Goal: Task Accomplishment & Management: Use online tool/utility

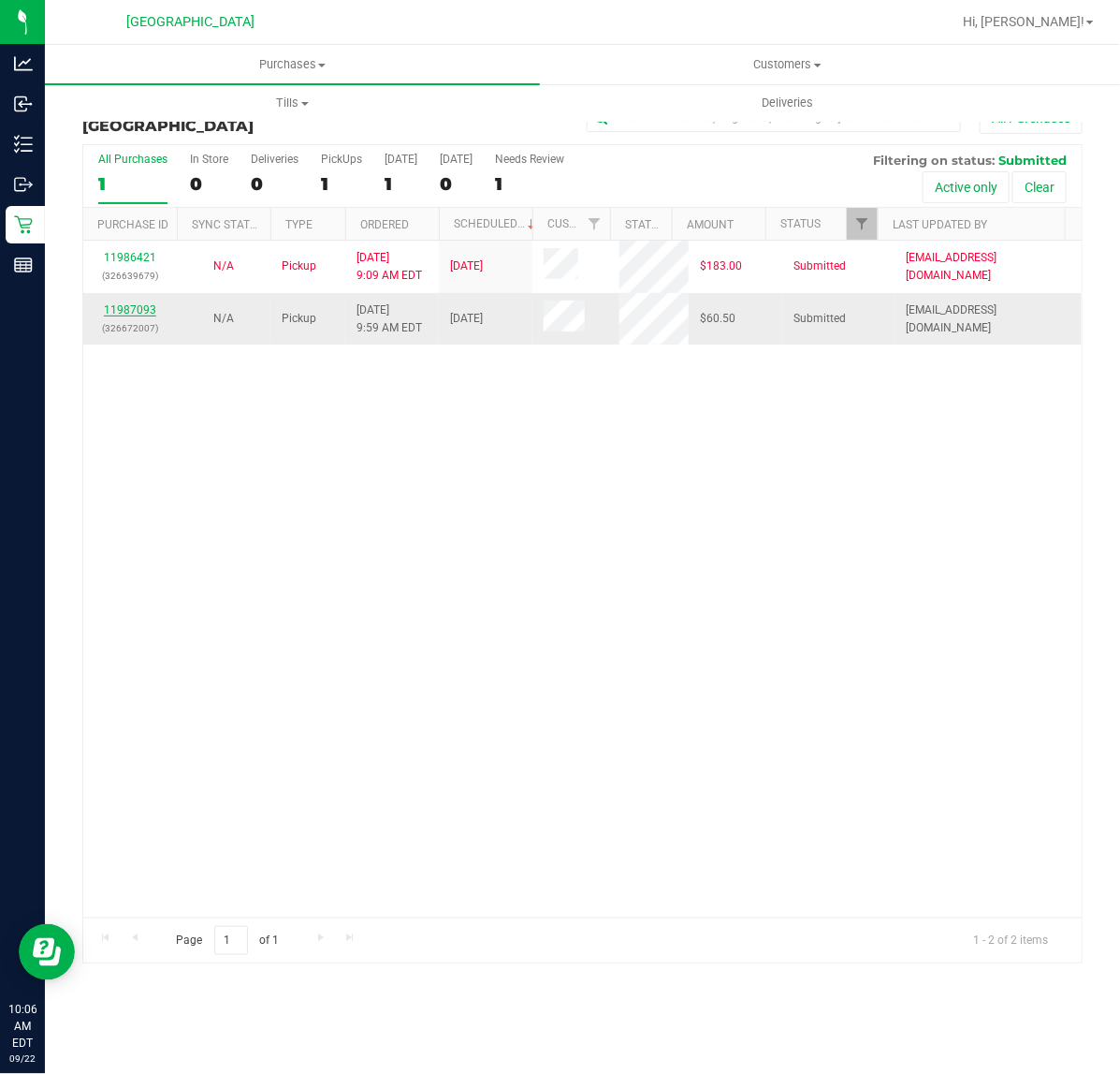
click at [123, 311] on link "11987093" at bounding box center [129, 309] width 52 height 13
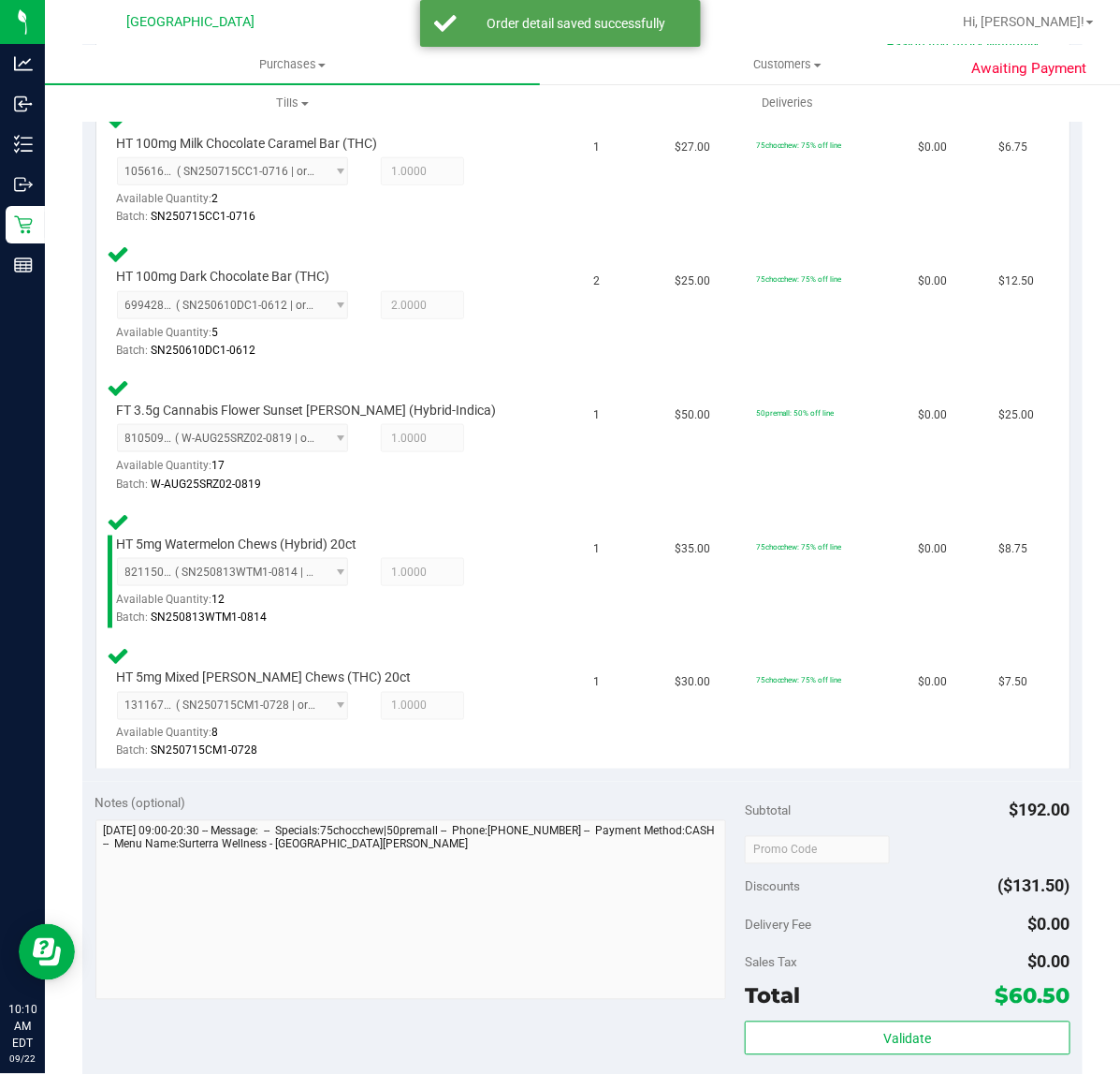
scroll to position [937, 0]
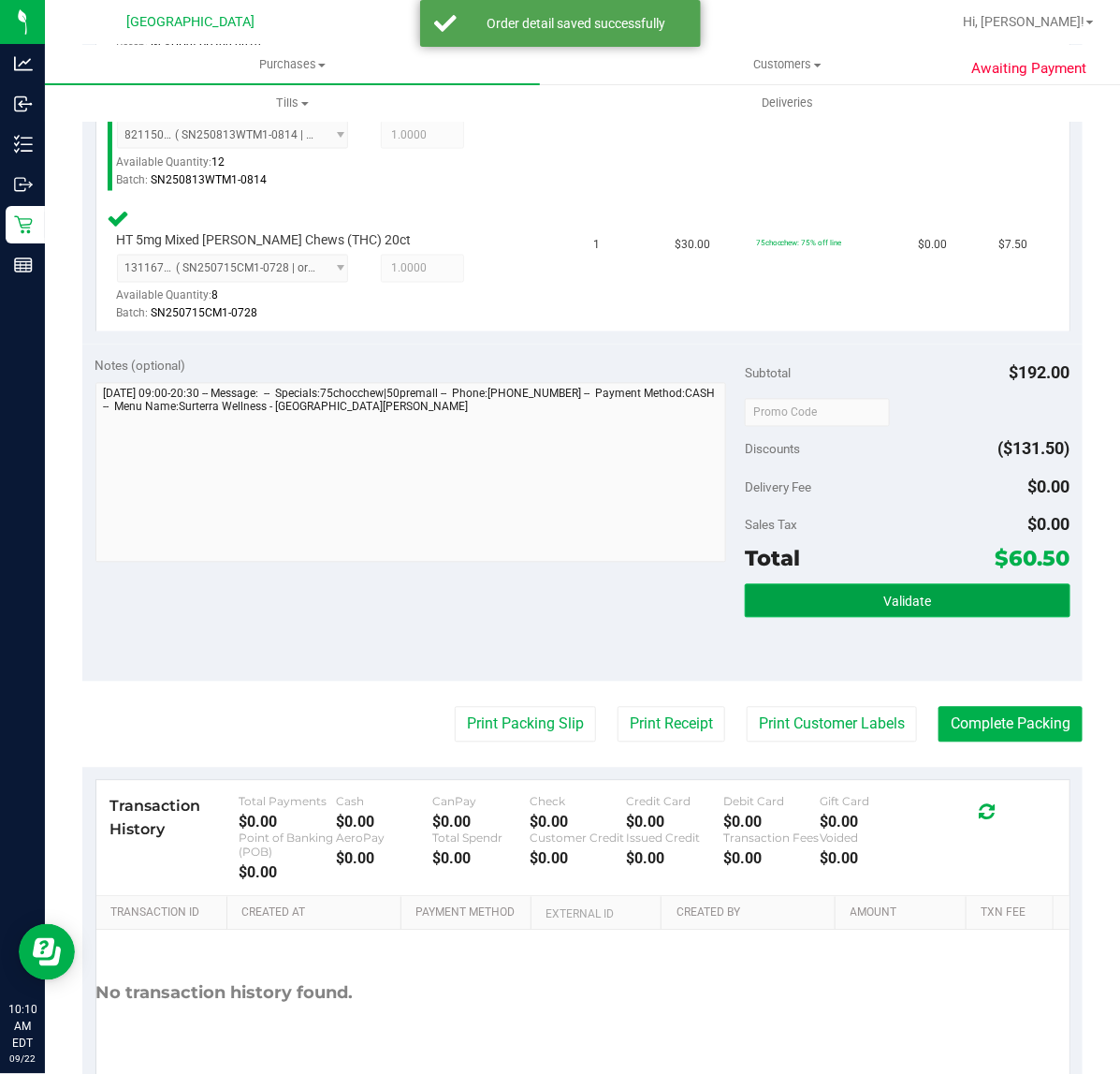
click at [937, 587] on button "Validate" at bounding box center [907, 601] width 325 height 34
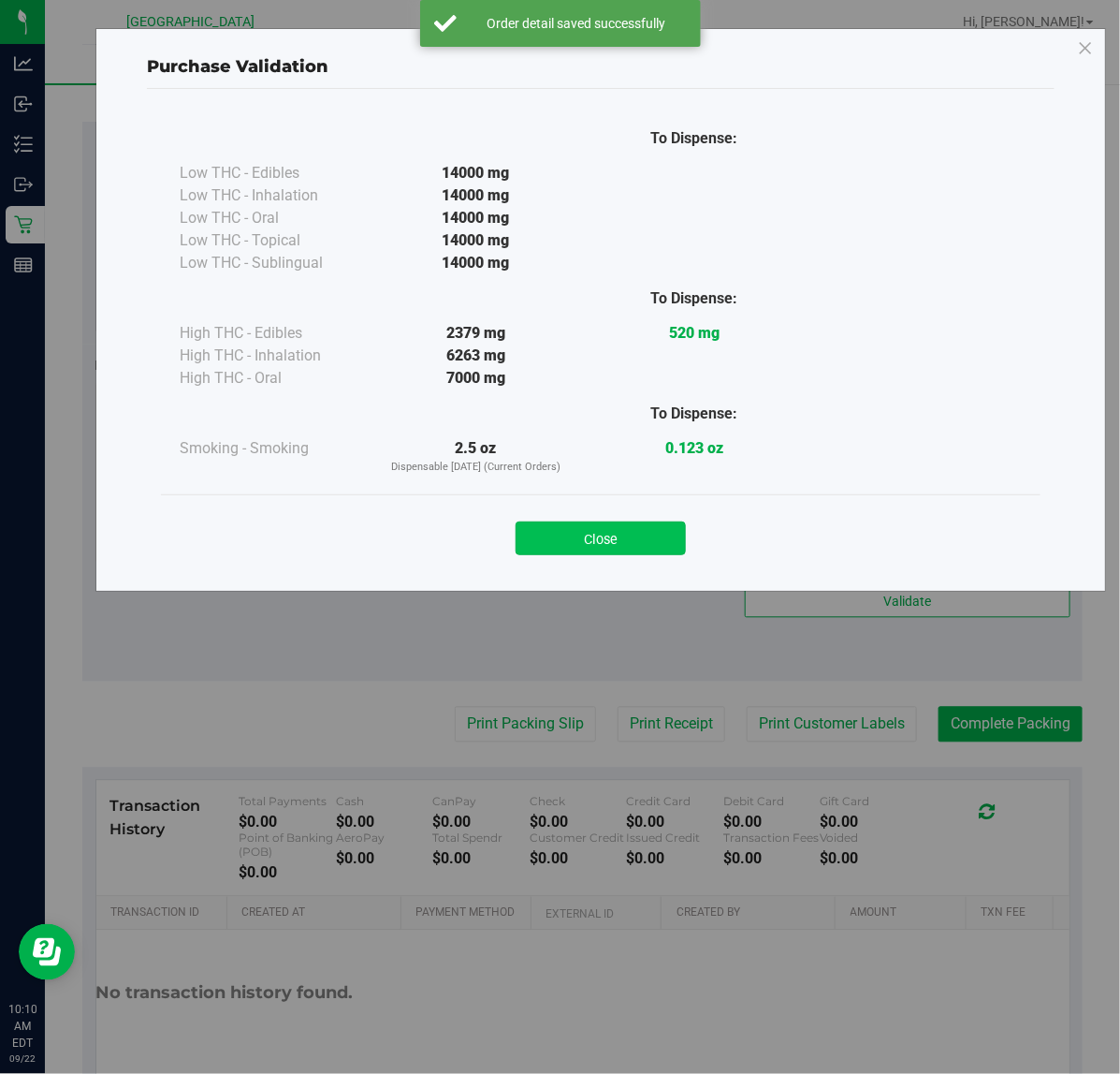
click at [617, 545] on button "Close" at bounding box center [600, 538] width 170 height 34
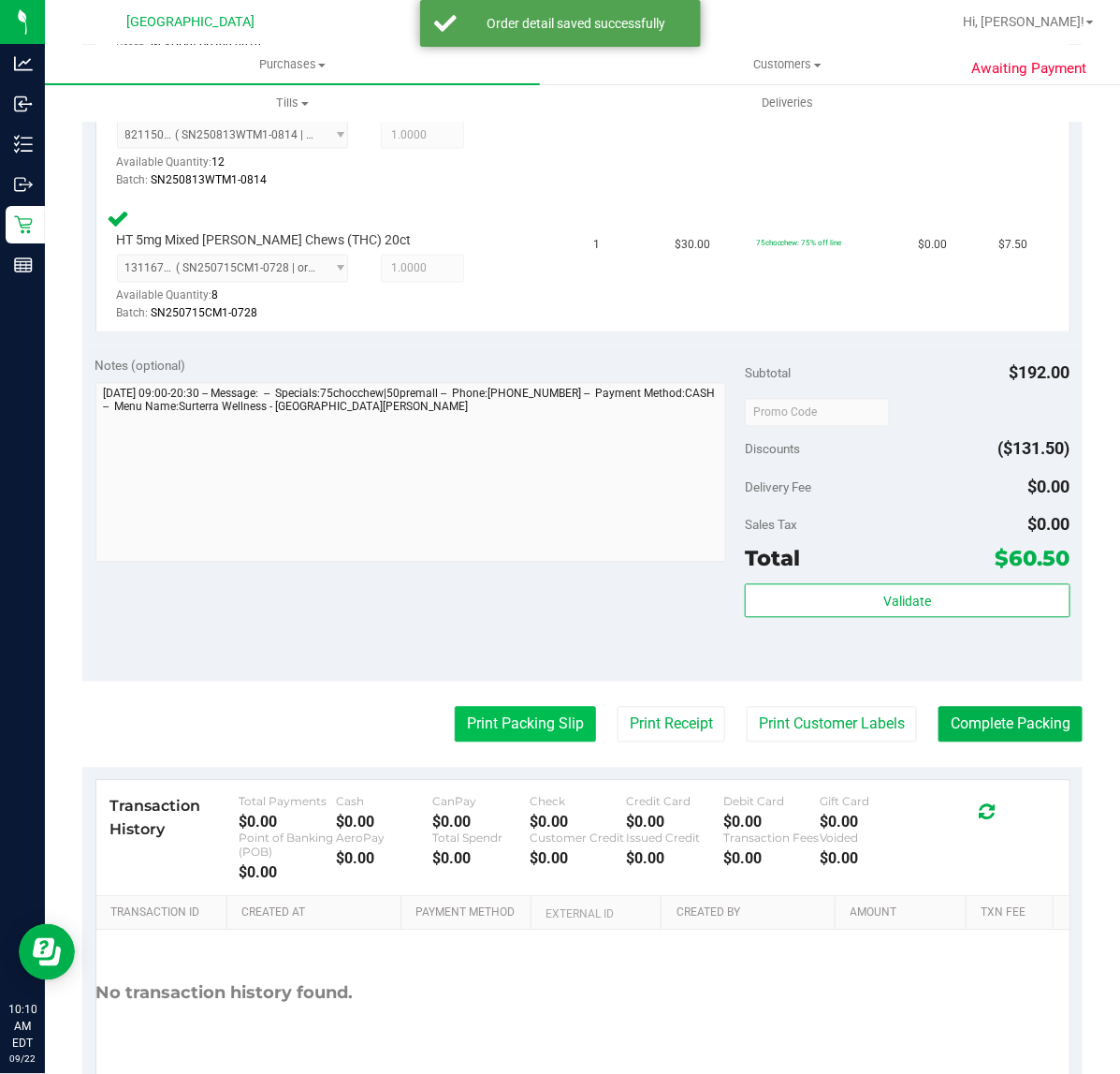
click at [492, 727] on button "Print Packing Slip" at bounding box center [525, 724] width 141 height 36
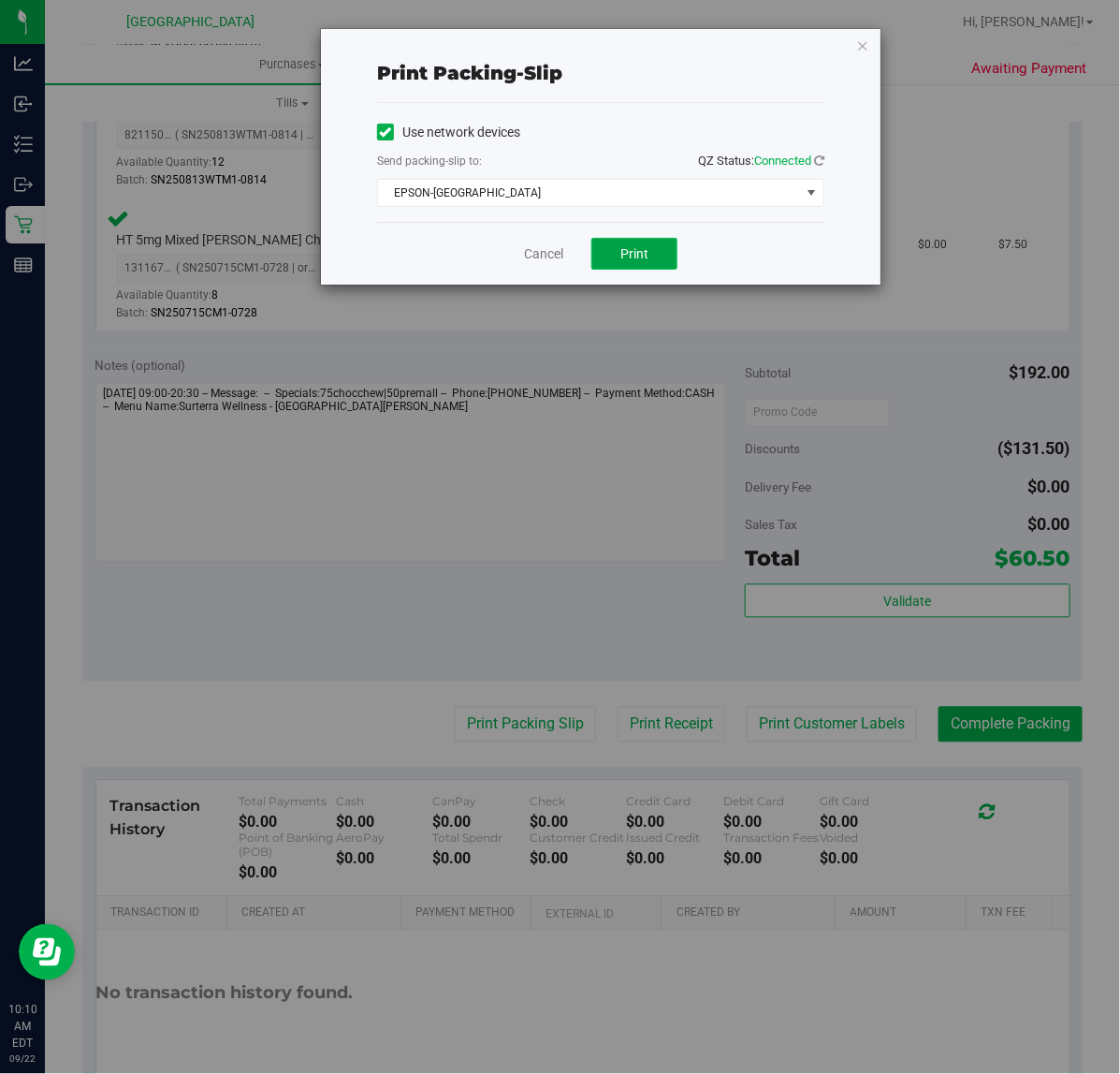
click at [641, 255] on span "Print" at bounding box center [634, 253] width 28 height 15
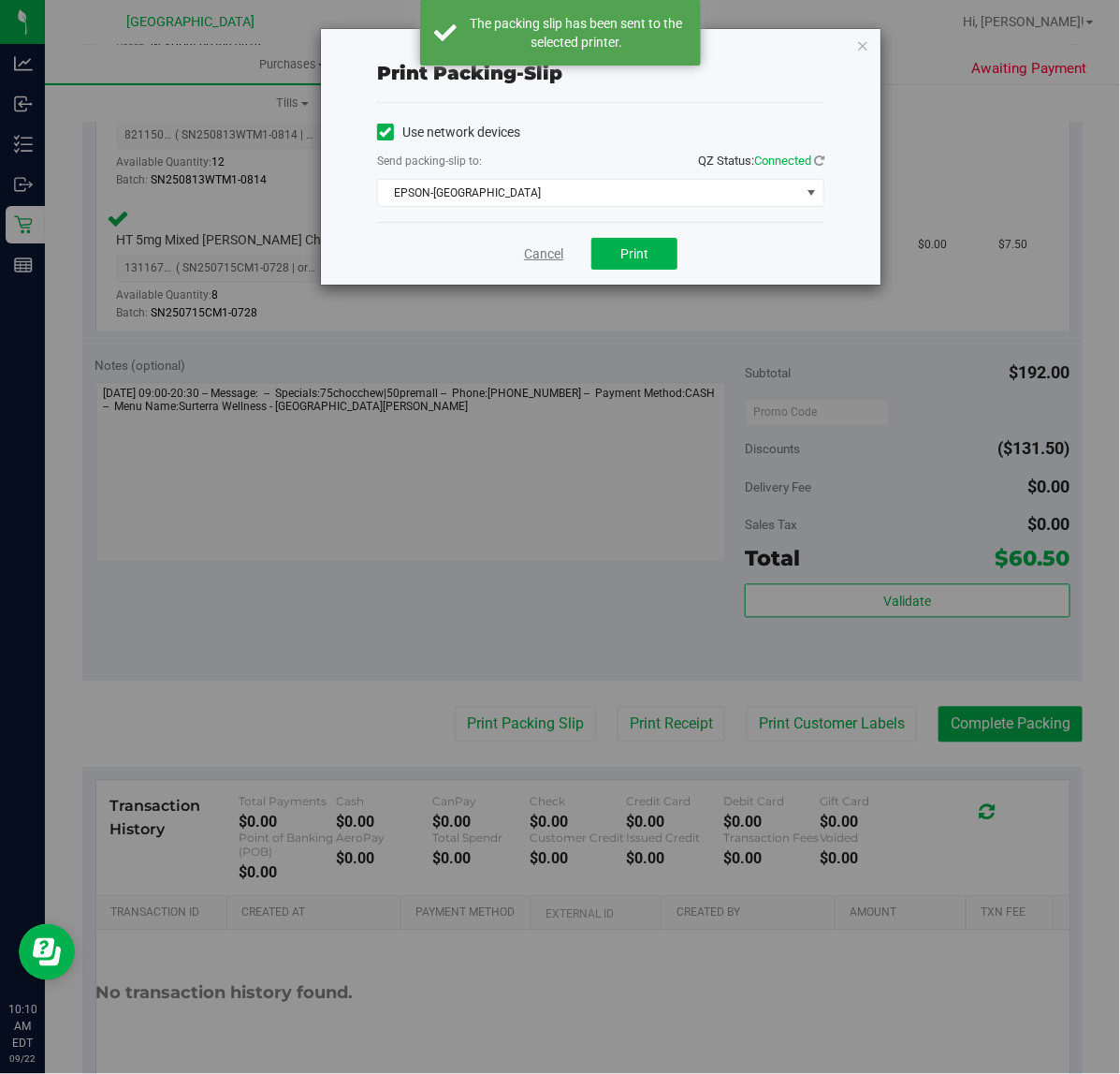
click at [544, 255] on link "Cancel" at bounding box center [544, 254] width 40 height 20
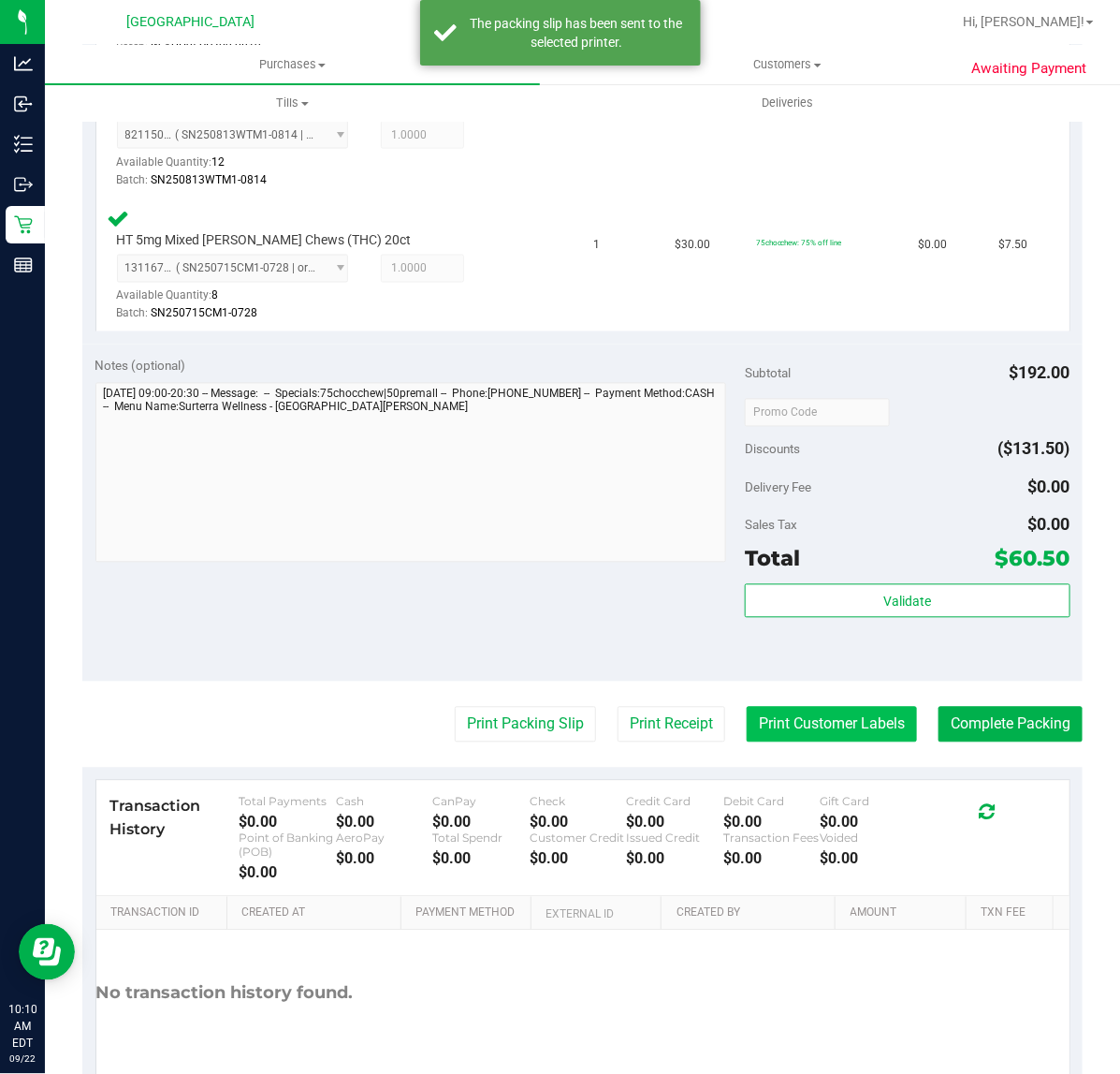
click at [825, 714] on button "Print Customer Labels" at bounding box center [832, 724] width 170 height 36
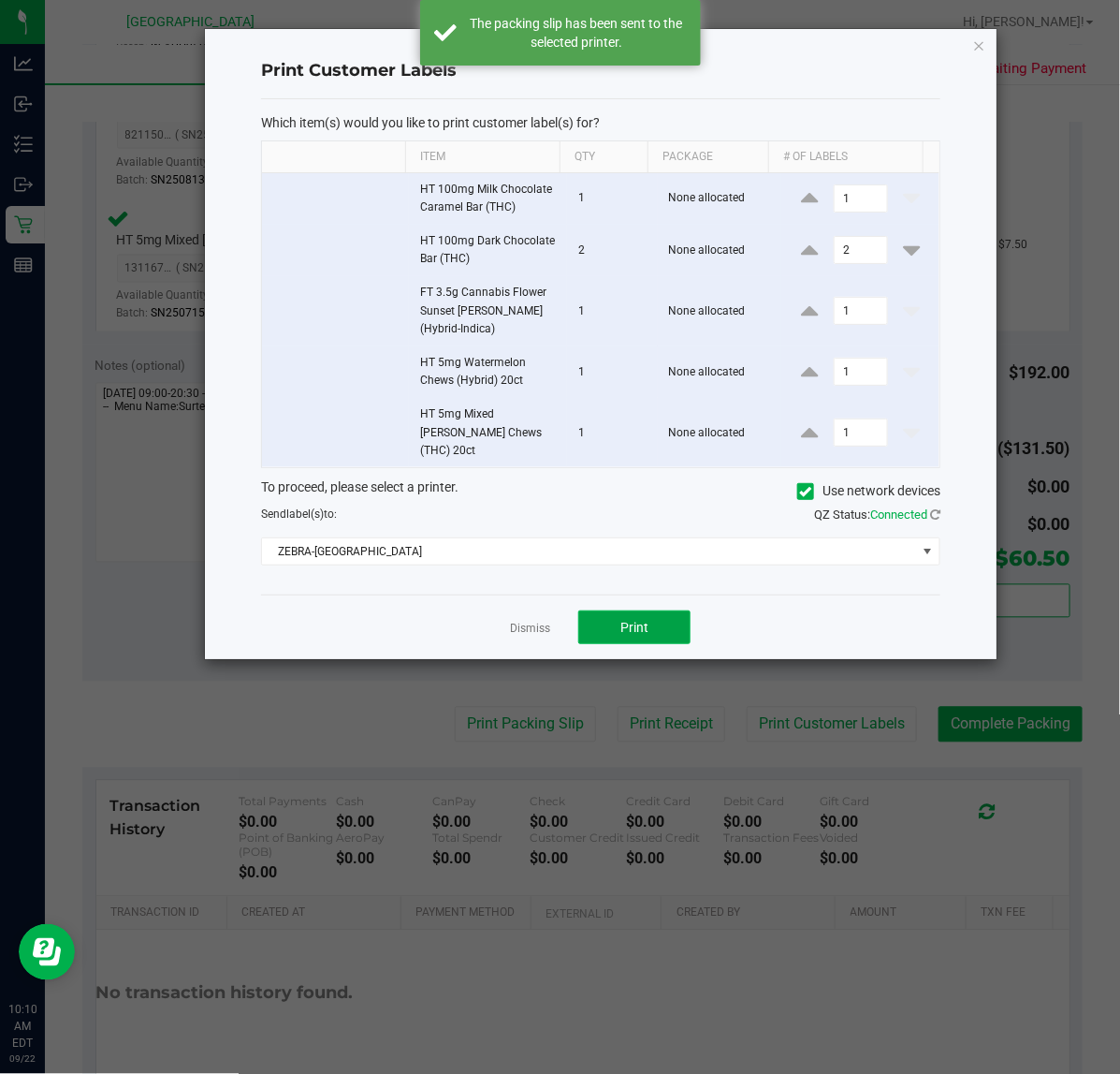
click at [666, 611] on button "Print" at bounding box center [635, 627] width 113 height 34
click at [536, 620] on link "Dismiss" at bounding box center [529, 628] width 40 height 16
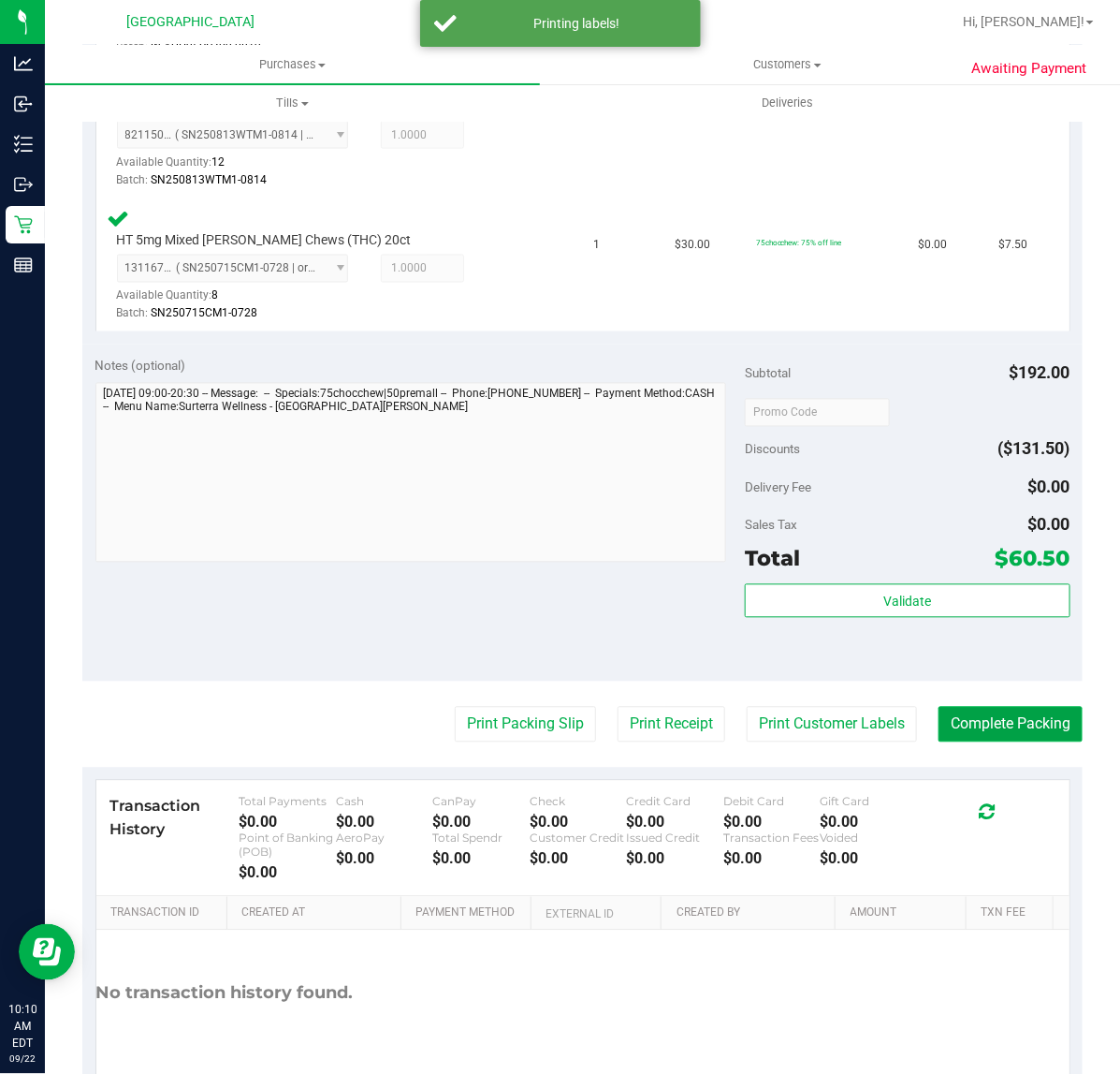
click at [1011, 719] on button "Complete Packing" at bounding box center [1010, 724] width 144 height 36
